Goal: Connect with others: Establish contact or relationships with other users

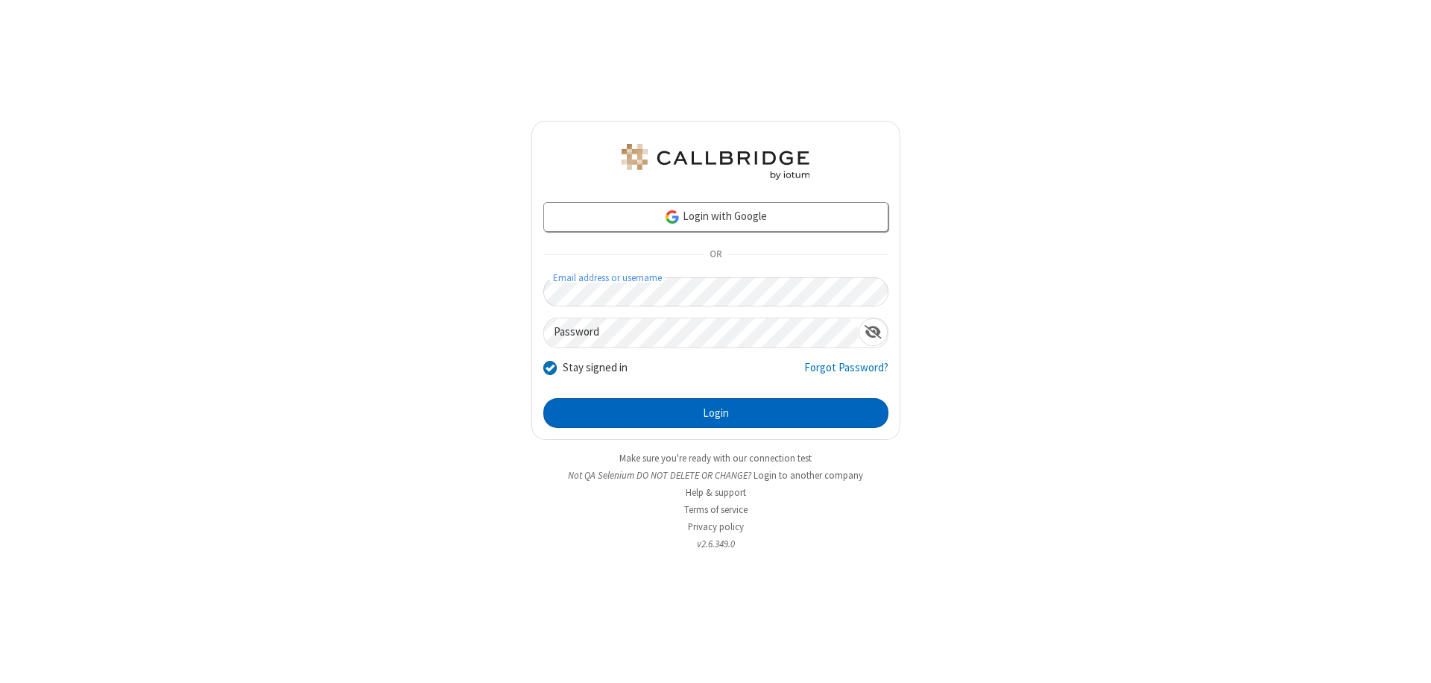
click at [716, 413] on button "Login" at bounding box center [715, 413] width 345 height 30
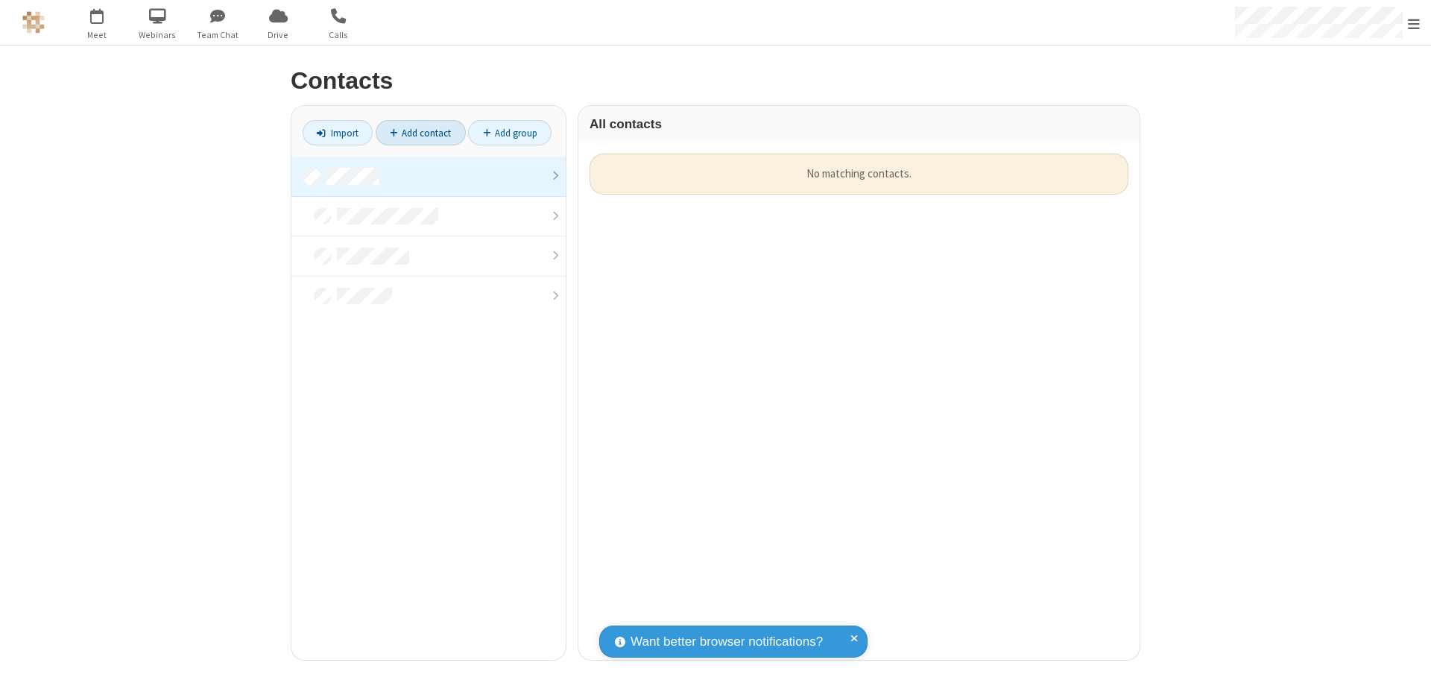
click at [420, 133] on link "Add contact" at bounding box center [421, 132] width 90 height 25
